Goal: Information Seeking & Learning: Learn about a topic

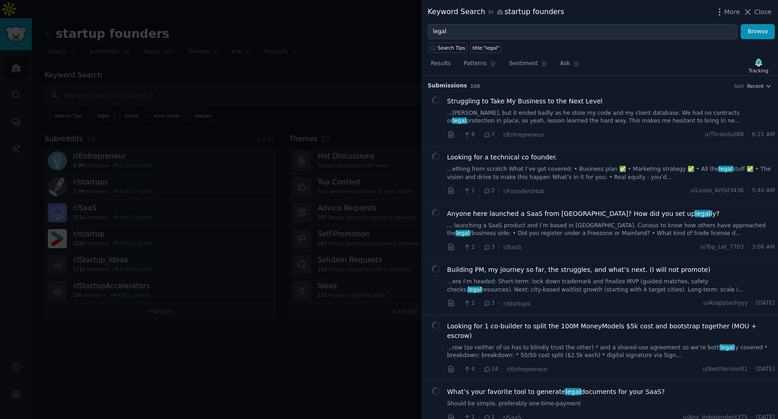
click at [393, 48] on div at bounding box center [389, 209] width 778 height 419
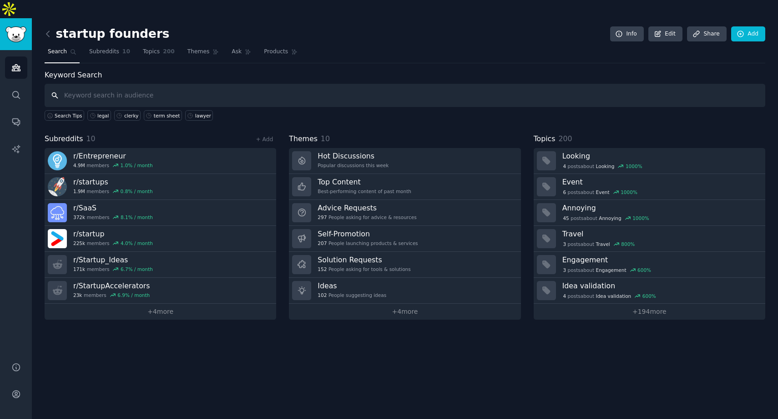
click at [540, 84] on input "text" at bounding box center [405, 95] width 721 height 23
type input "legal"
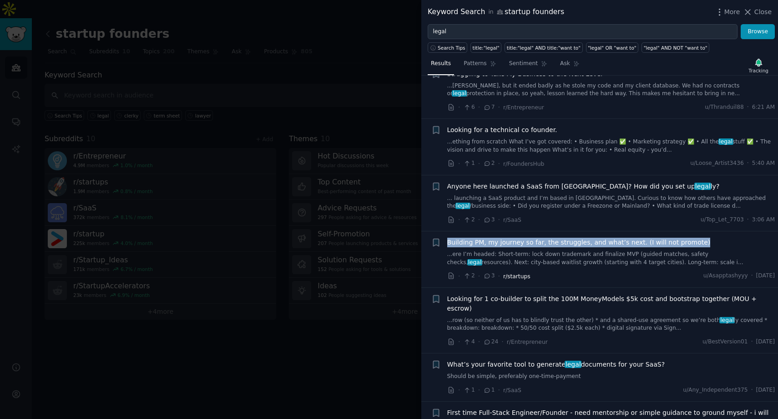
scroll to position [29, 0]
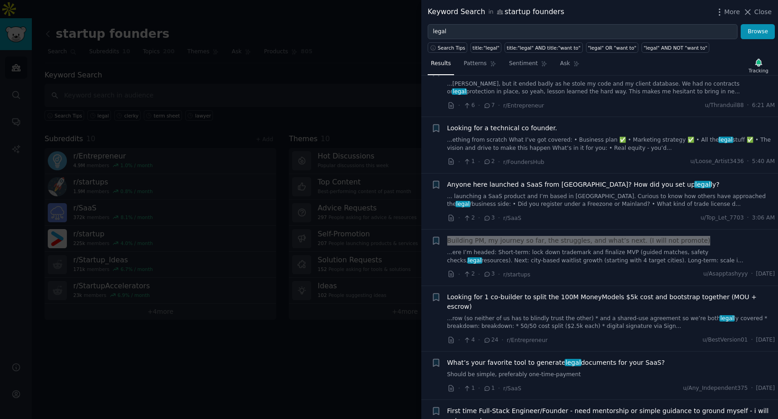
drag, startPoint x: 522, startPoint y: 352, endPoint x: 472, endPoint y: 3, distance: 352.6
click at [0, 0] on div "Keyword Search in startup founders More Close legal Browse Search Tips title:"l…" at bounding box center [389, 209] width 778 height 419
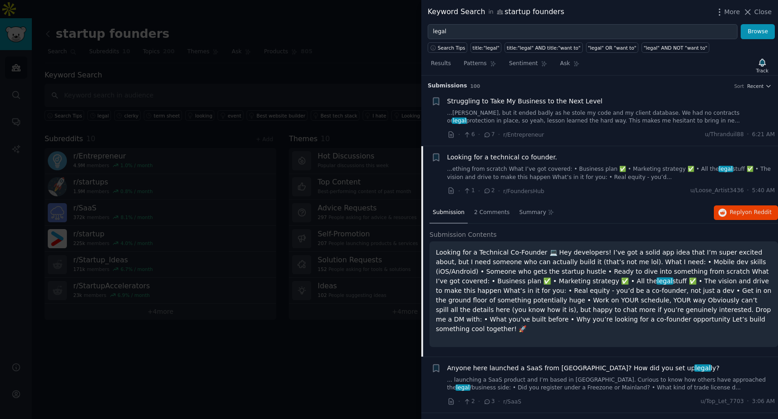
click at [565, 310] on p "Looking for a Technical Co-Founder 💻 Hey developers! I’ve got a solid app idea …" at bounding box center [604, 291] width 336 height 86
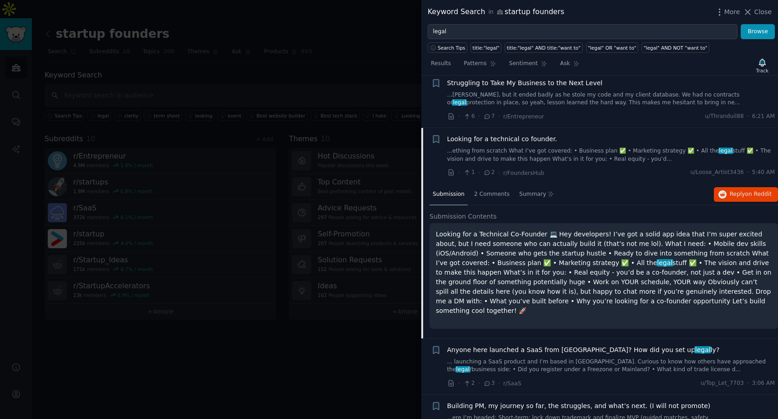
scroll to position [19, 0]
click at [721, 198] on button "Reply on Reddit" at bounding box center [746, 194] width 64 height 15
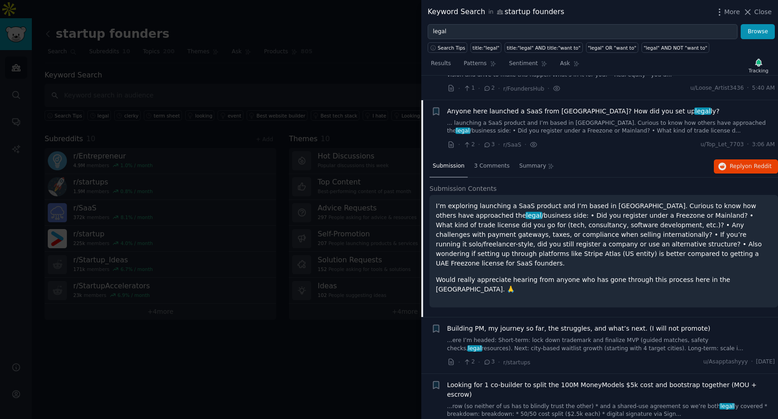
scroll to position [136, 0]
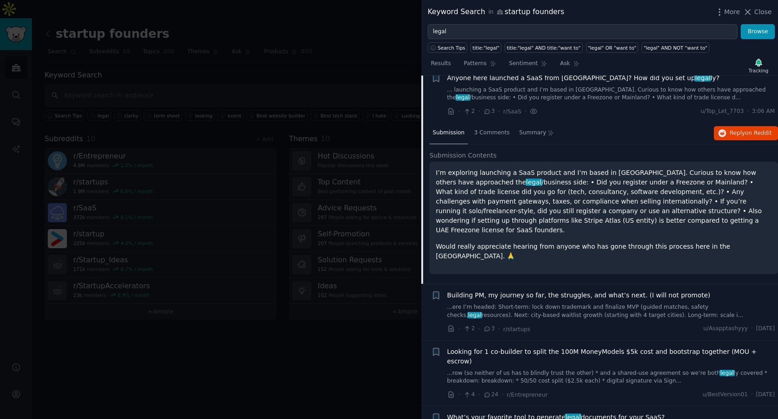
click at [529, 303] on link "...ere I’m headed: Short-term: lock down trademark and finalize MVP (guided mat…" at bounding box center [611, 311] width 328 height 16
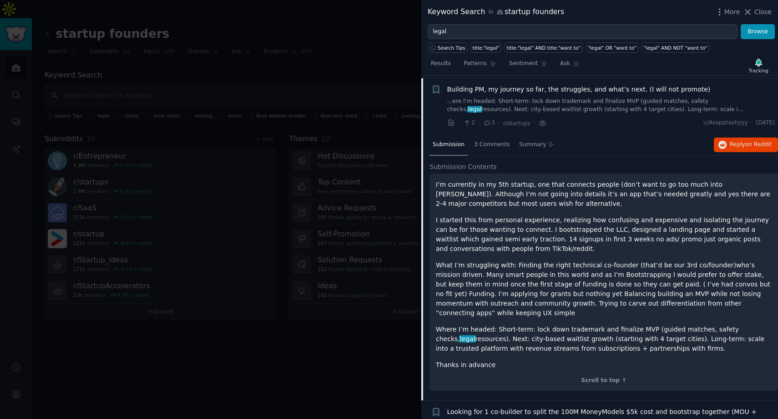
scroll to position [183, 0]
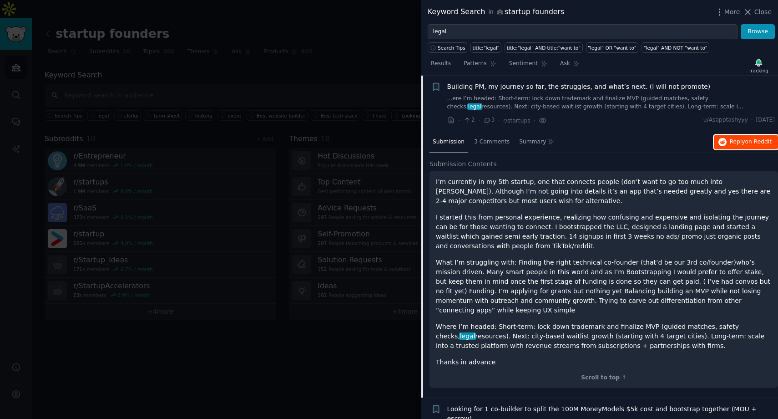
click at [745, 143] on span "on Reddit" at bounding box center [758, 141] width 26 height 6
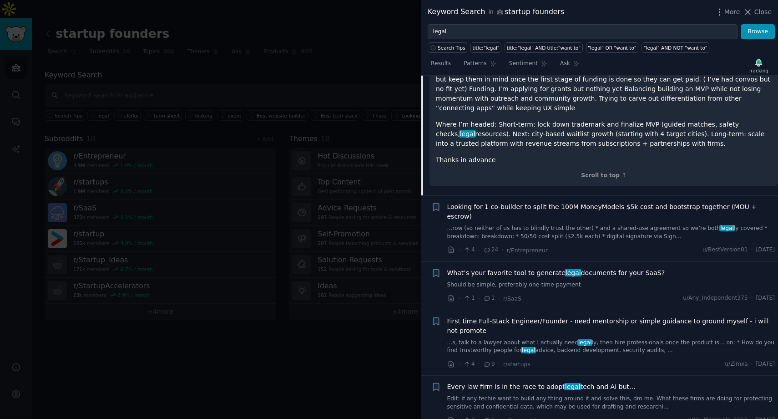
scroll to position [450, 0]
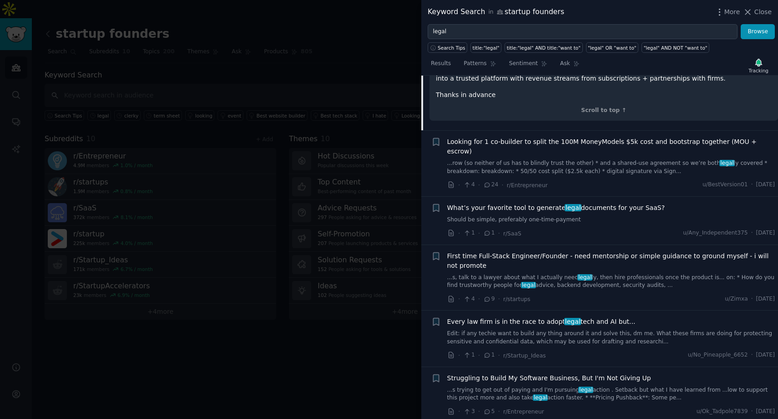
click at [527, 317] on span "Every law firm is in the race to adopt legal tech and AI but..." at bounding box center [541, 322] width 188 height 10
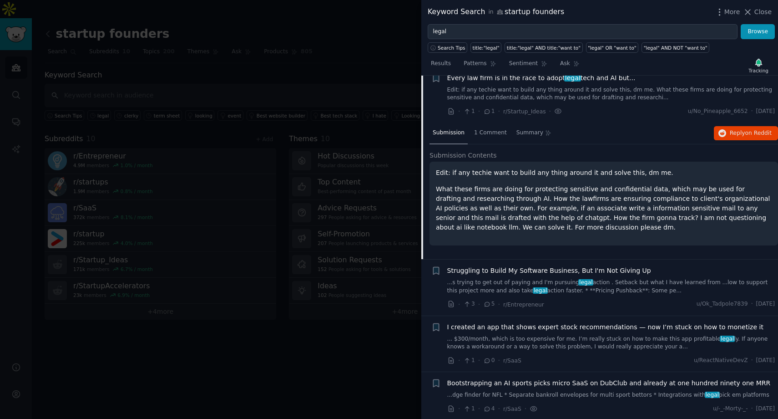
scroll to position [409, 0]
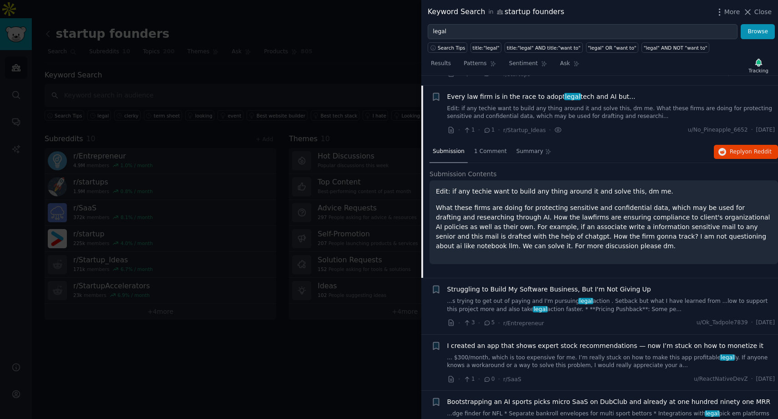
click at [547, 187] on div "Edit: if any techie want to build any thing around it and solve this, dm me. Wh…" at bounding box center [604, 219] width 336 height 64
click at [506, 92] on span "Every law firm is in the race to adopt legal tech and AI but..." at bounding box center [541, 97] width 188 height 10
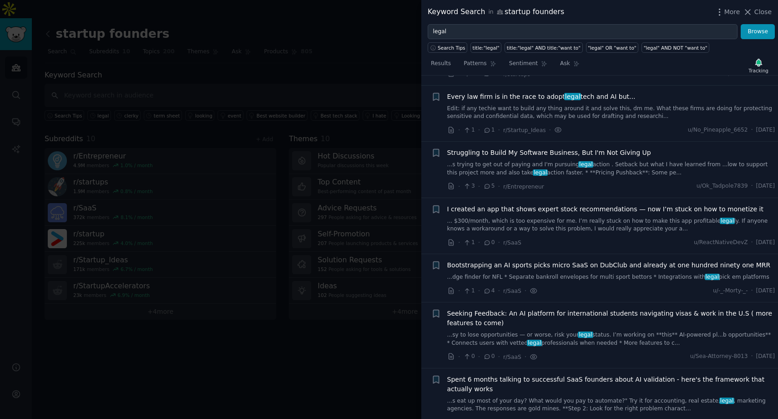
click at [662, 105] on link "Edit: if any techie want to build any thing around it and solve this, dm me. Wh…" at bounding box center [611, 113] width 328 height 16
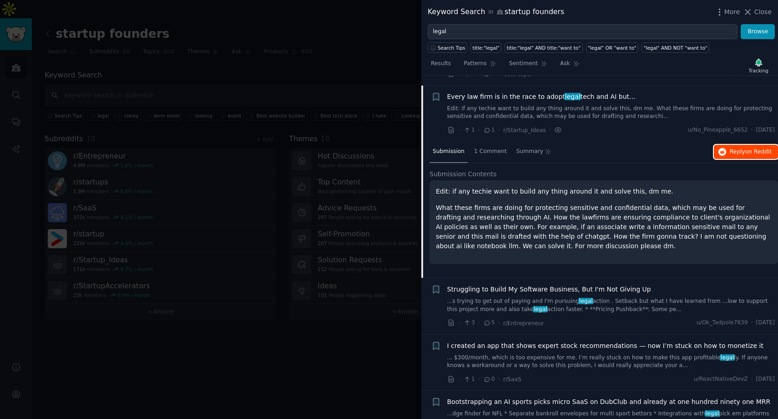
click at [755, 147] on button "Reply on Reddit" at bounding box center [746, 152] width 64 height 15
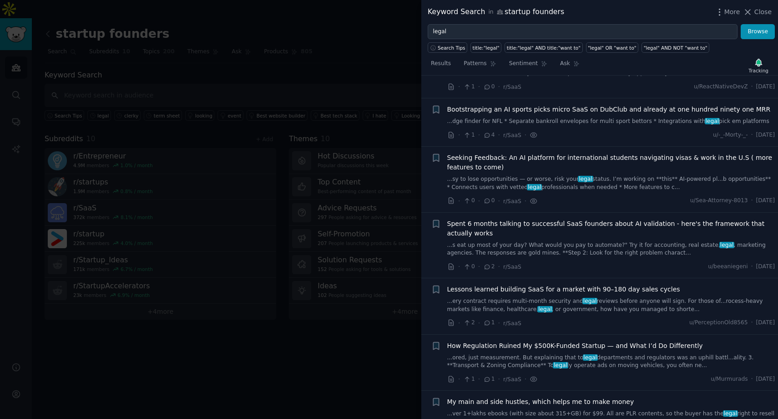
scroll to position [926, 0]
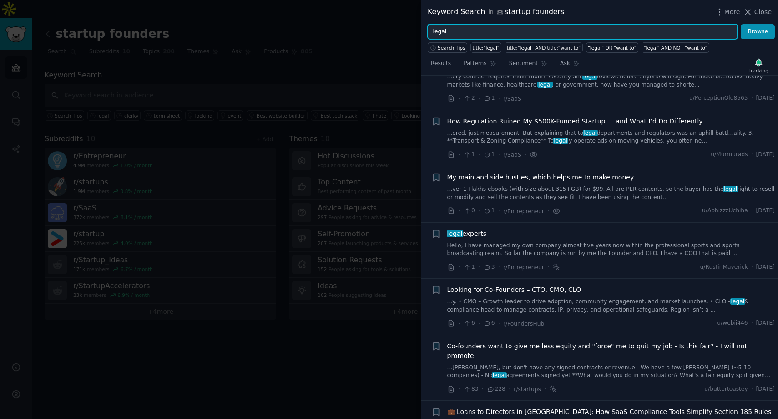
drag, startPoint x: 454, startPoint y: 33, endPoint x: 427, endPoint y: 33, distance: 26.8
click at [427, 33] on div "legal Browse" at bounding box center [599, 31] width 357 height 15
type input "term sheet"
click at [741, 24] on button "Browse" at bounding box center [758, 31] width 34 height 15
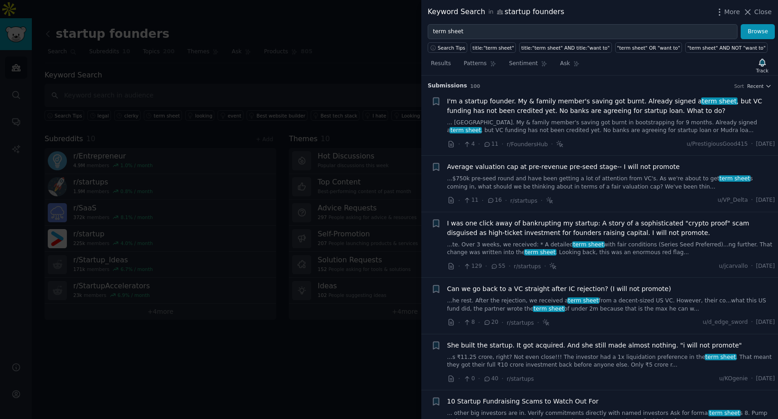
click at [556, 105] on span "I'm a startup founder. My & family member's saving got burnt. Already signed a …" at bounding box center [611, 105] width 328 height 19
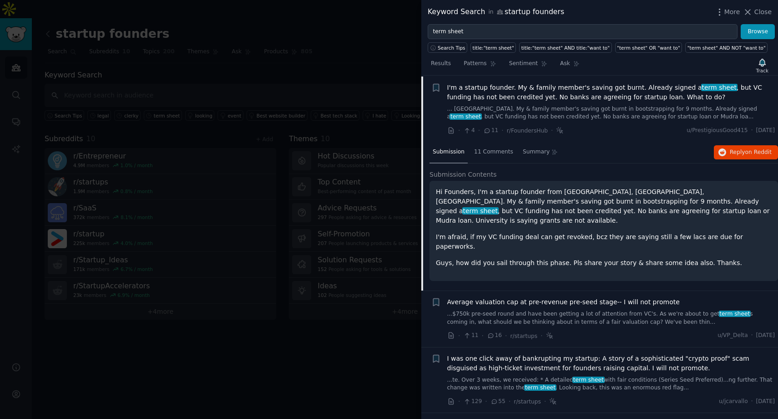
scroll to position [14, 0]
click at [739, 153] on span "Reply on Reddit" at bounding box center [751, 152] width 42 height 8
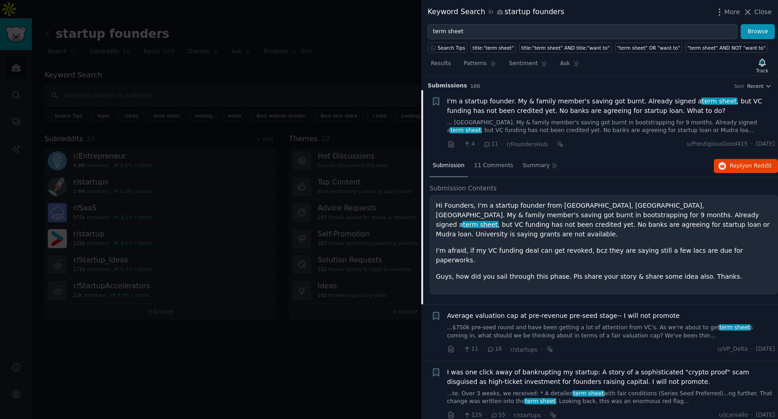
click at [512, 328] on div "Average valuation cap at pre-revenue pre-seed stage-- I will not promote ...$75…" at bounding box center [611, 332] width 328 height 43
click at [521, 102] on span "I'm a startup founder. My & family member's saving got burnt. Already signed a …" at bounding box center [611, 105] width 328 height 19
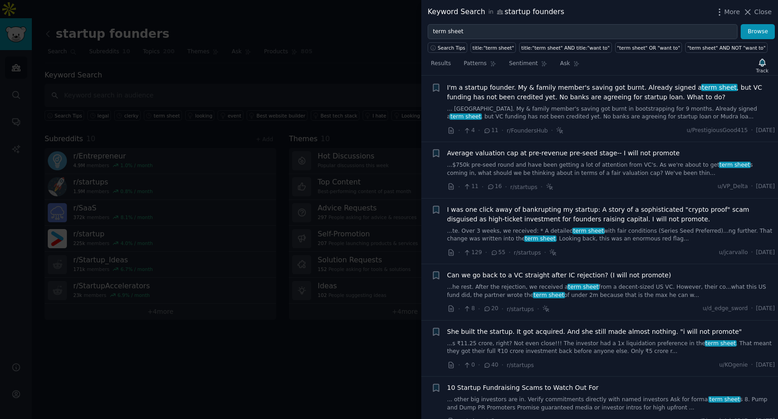
scroll to position [14, 0]
click at [561, 155] on span "Average valuation cap at pre-revenue pre-seed stage-- I will not promote" at bounding box center [563, 153] width 233 height 10
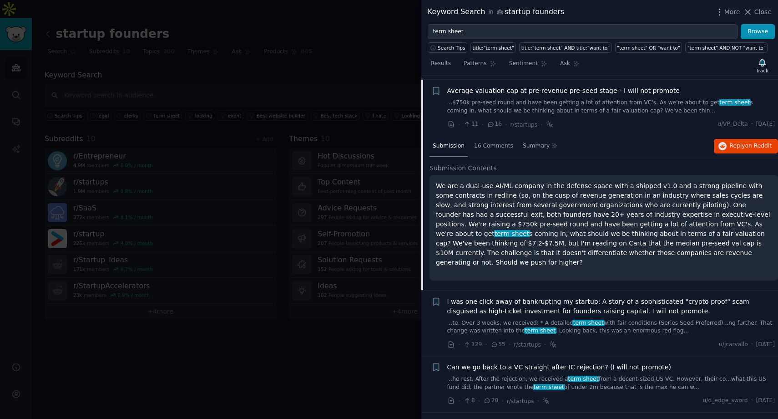
scroll to position [80, 0]
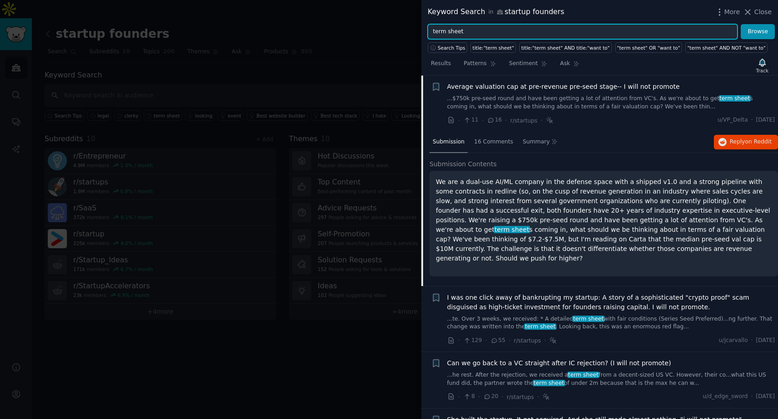
drag, startPoint x: 499, startPoint y: 30, endPoint x: 402, endPoint y: 22, distance: 96.8
click at [406, 25] on div "Keyword Search in startup founders More Close term sheet Browse Search Tips tit…" at bounding box center [389, 209] width 778 height 419
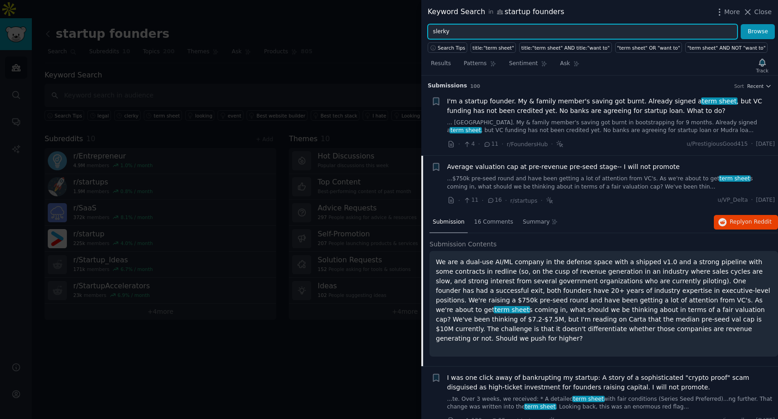
click at [435, 31] on input "slerky" at bounding box center [583, 31] width 310 height 15
click at [505, 33] on input "clerky" at bounding box center [583, 31] width 310 height 15
click at [741, 24] on button "Browse" at bounding box center [758, 31] width 34 height 15
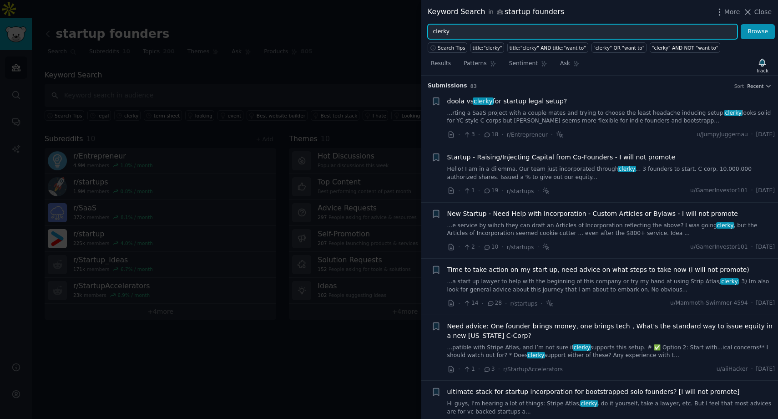
drag, startPoint x: 501, startPoint y: 33, endPoint x: 390, endPoint y: 27, distance: 111.2
click at [390, 27] on div "Keyword Search in startup founders More Close clerky Browse Search Tips title:"…" at bounding box center [389, 209] width 778 height 419
type input "stripe atlas"
click at [741, 24] on button "Browse" at bounding box center [758, 31] width 34 height 15
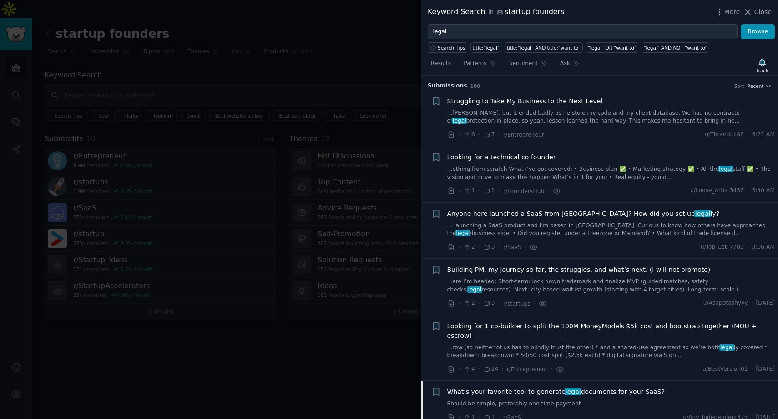
click at [533, 387] on span "What’s your favorite tool to generate legal documents for your SaaS?" at bounding box center [556, 392] width 218 height 10
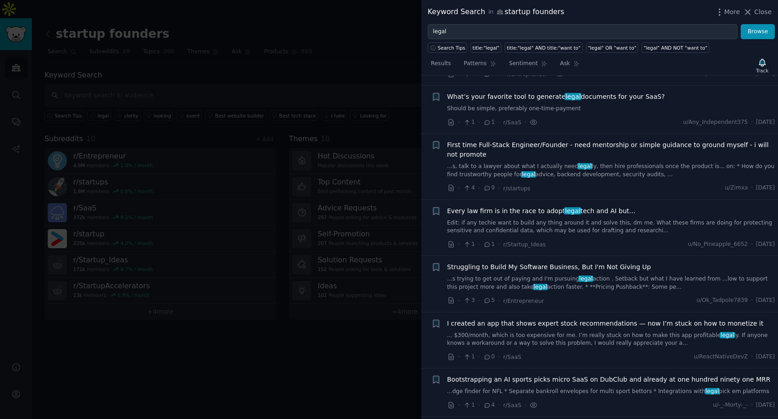
scroll to position [295, 0]
click at [530, 85] on li "+ What’s your favorite tool to generate legal documents for your SaaS? Should b…" at bounding box center [599, 109] width 357 height 48
click at [532, 91] on span "What’s your favorite tool to generate legal documents for your SaaS?" at bounding box center [556, 96] width 218 height 10
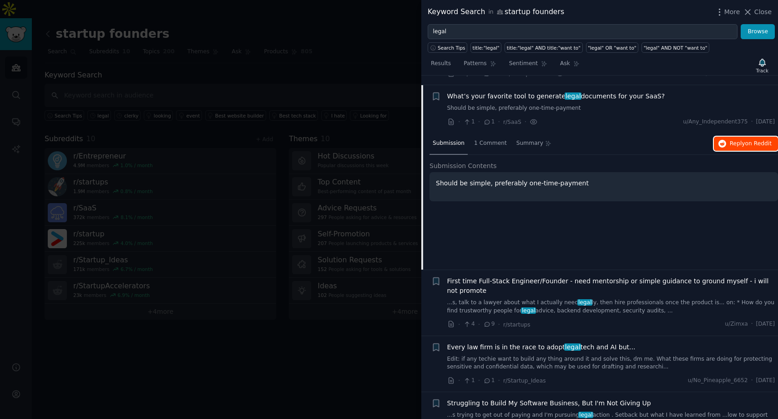
click at [731, 138] on button "Reply on Reddit" at bounding box center [746, 144] width 64 height 15
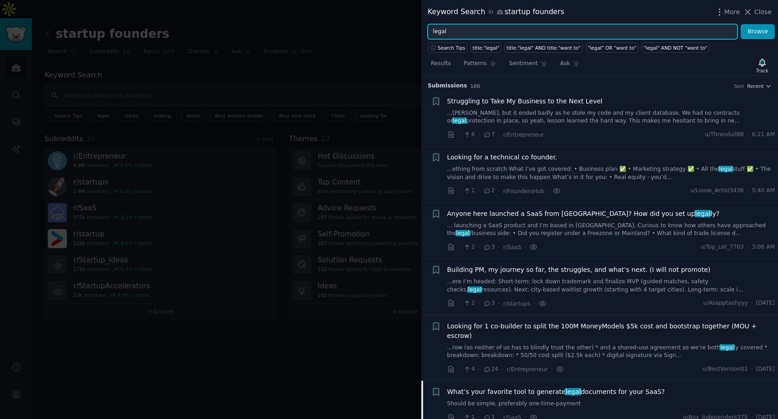
drag, startPoint x: 477, startPoint y: 34, endPoint x: 409, endPoint y: 21, distance: 69.9
click at [409, 21] on div "Keyword Search in startup founders More Close legal Browse Search Tips title:"l…" at bounding box center [389, 209] width 778 height 419
click at [741, 24] on button "Browse" at bounding box center [758, 31] width 34 height 15
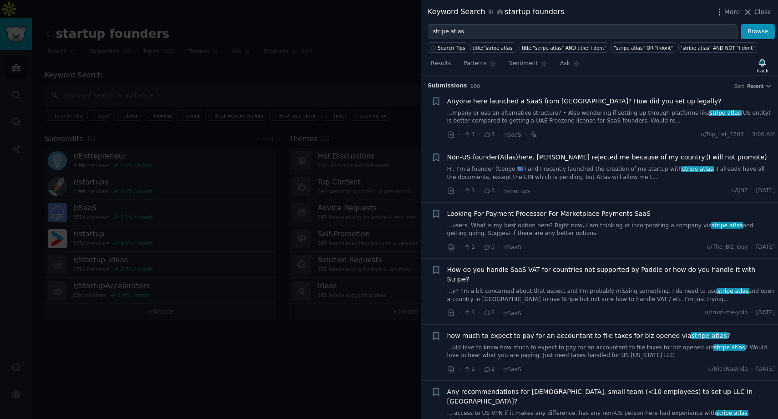
click at [683, 115] on link "...mpany or use an alternative structure? • Also wondering if setting up throug…" at bounding box center [611, 117] width 328 height 16
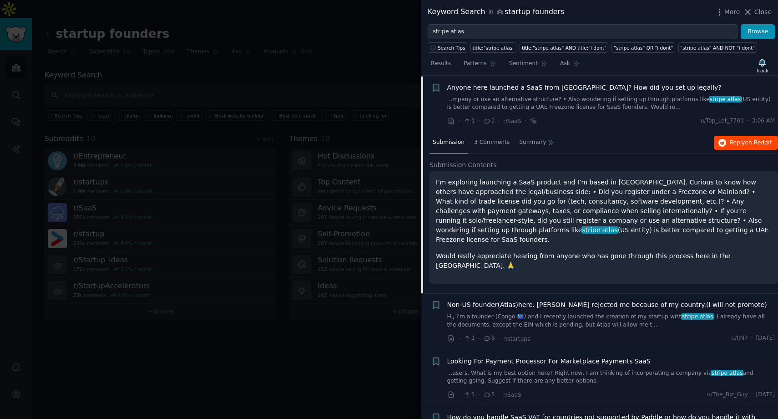
scroll to position [14, 0]
click at [735, 139] on span "Reply on Reddit" at bounding box center [751, 142] width 42 height 8
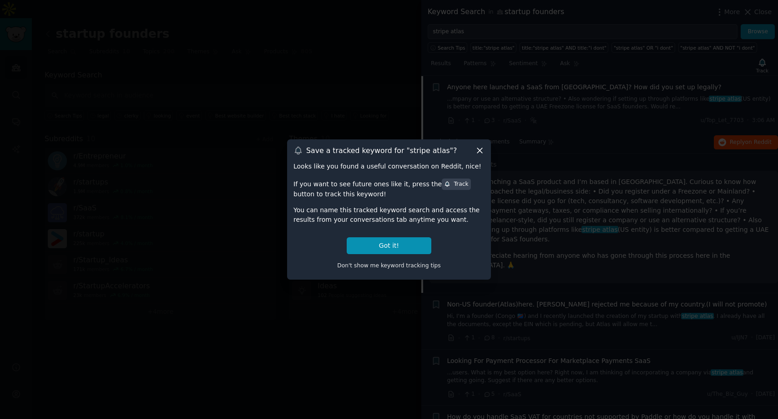
click at [484, 147] on icon at bounding box center [480, 151] width 10 height 10
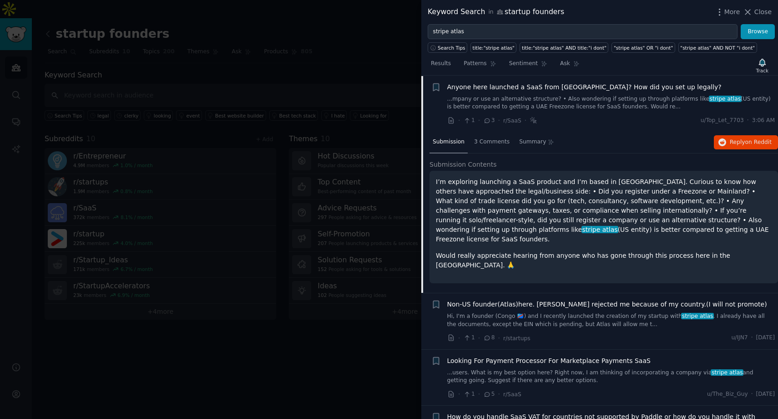
click at [542, 197] on p "I’m exploring launching a SaaS product and I’m based in Dubai. Curious to know …" at bounding box center [604, 210] width 336 height 67
click at [555, 299] on span "Non-US founder(Atlas)here. Mercury rejected me because of my country.(I will no…" at bounding box center [607, 304] width 320 height 10
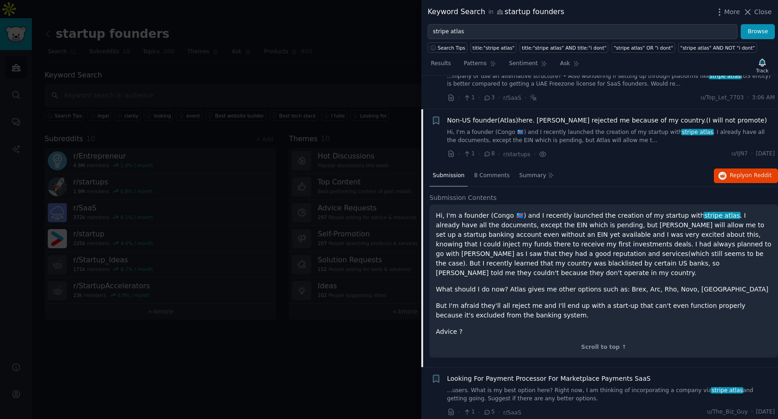
scroll to position [71, 0]
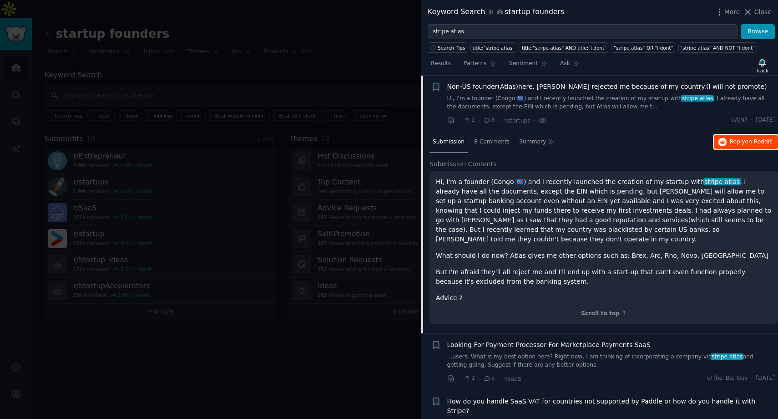
click at [745, 139] on span "on Reddit" at bounding box center [758, 141] width 26 height 6
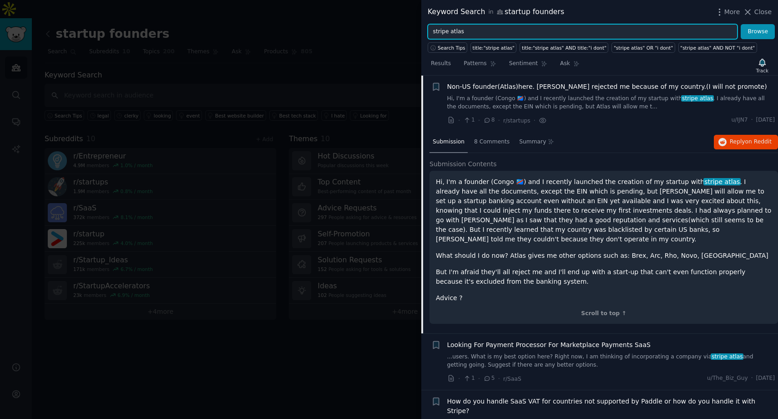
drag, startPoint x: 528, startPoint y: 33, endPoint x: 400, endPoint y: 30, distance: 128.8
click at [400, 30] on div "Keyword Search in startup founders More Close stripe atlas Browse Search Tips t…" at bounding box center [389, 209] width 778 height 419
type input "crosby"
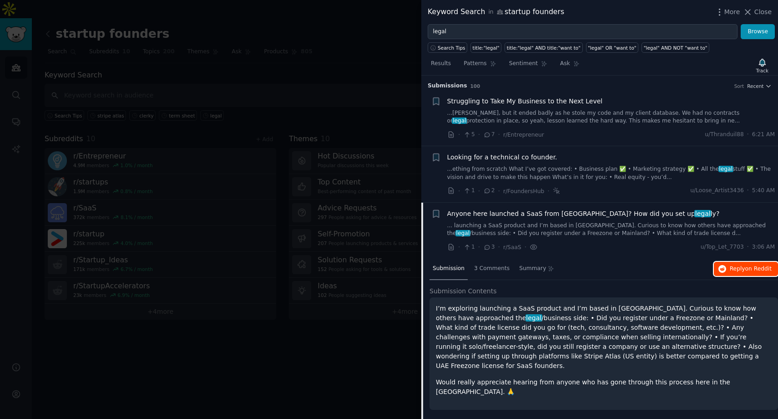
click at [758, 270] on span "on Reddit" at bounding box center [758, 268] width 26 height 6
